Goal: Task Accomplishment & Management: Manage account settings

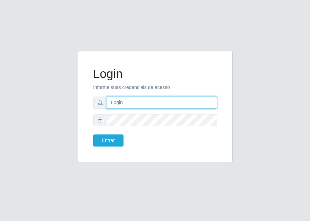
drag, startPoint x: 0, startPoint y: 0, endPoint x: 126, endPoint y: 107, distance: 165.5
click at [126, 107] on input "text" at bounding box center [162, 102] width 110 height 12
type input "[EMAIL_ADDRESS][DOMAIN_NAME]"
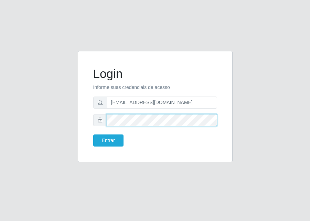
click at [93, 134] on button "Entrar" at bounding box center [108, 140] width 30 height 12
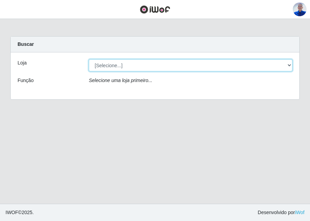
click at [146, 61] on select "[Selecione...] Supermercado [GEOGRAPHIC_DATA]" at bounding box center [191, 65] width 204 height 12
select select "165"
click at [89, 59] on select "[Selecione...] Supermercado [GEOGRAPHIC_DATA]" at bounding box center [191, 65] width 204 height 12
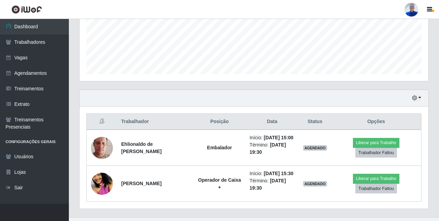
scroll to position [186, 0]
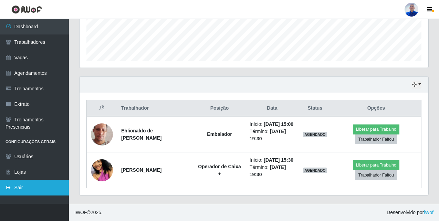
click at [14, 185] on link "Sair" at bounding box center [34, 187] width 69 height 15
